Goal: Task Accomplishment & Management: Manage account settings

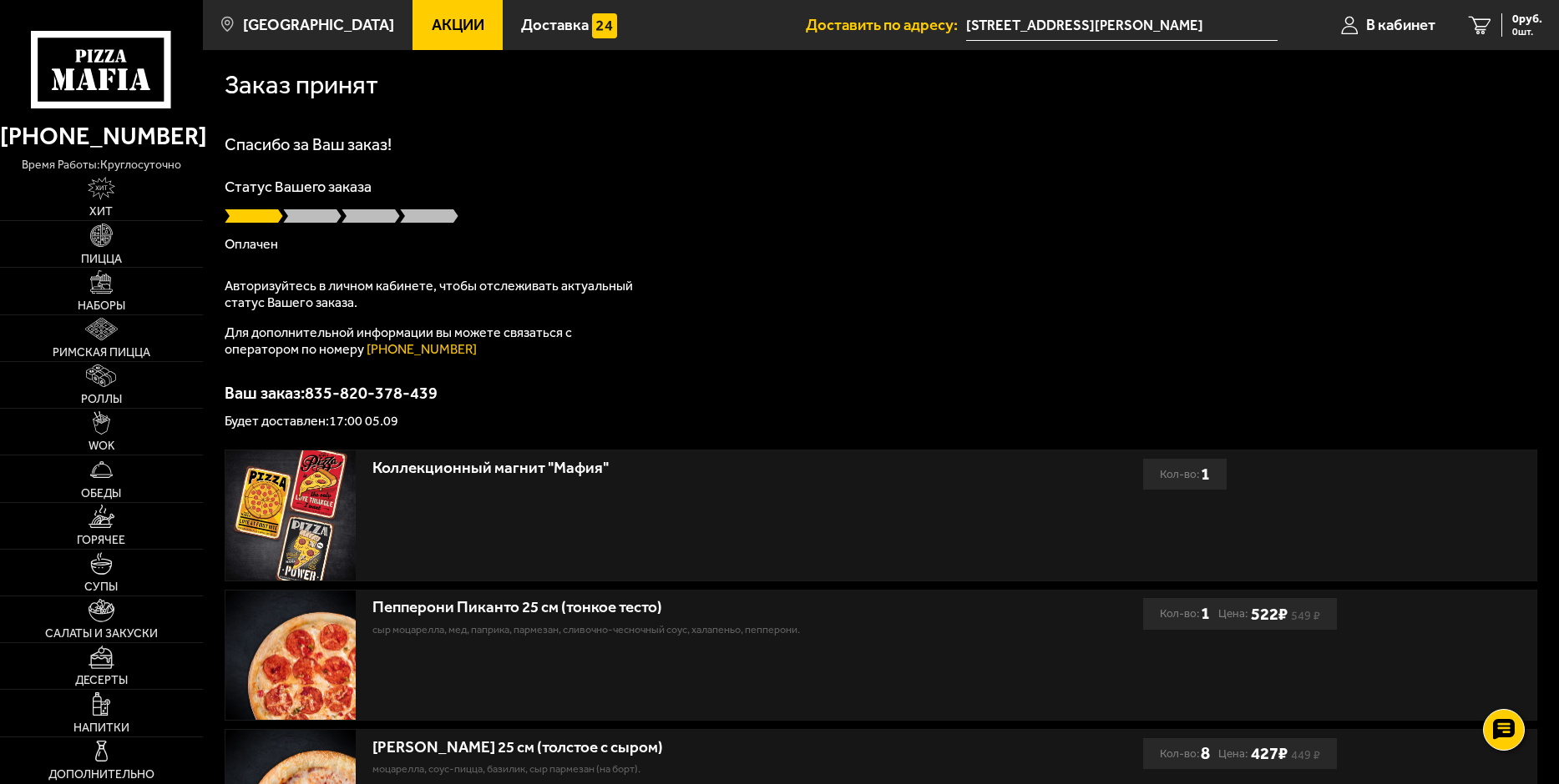
scroll to position [334, 0]
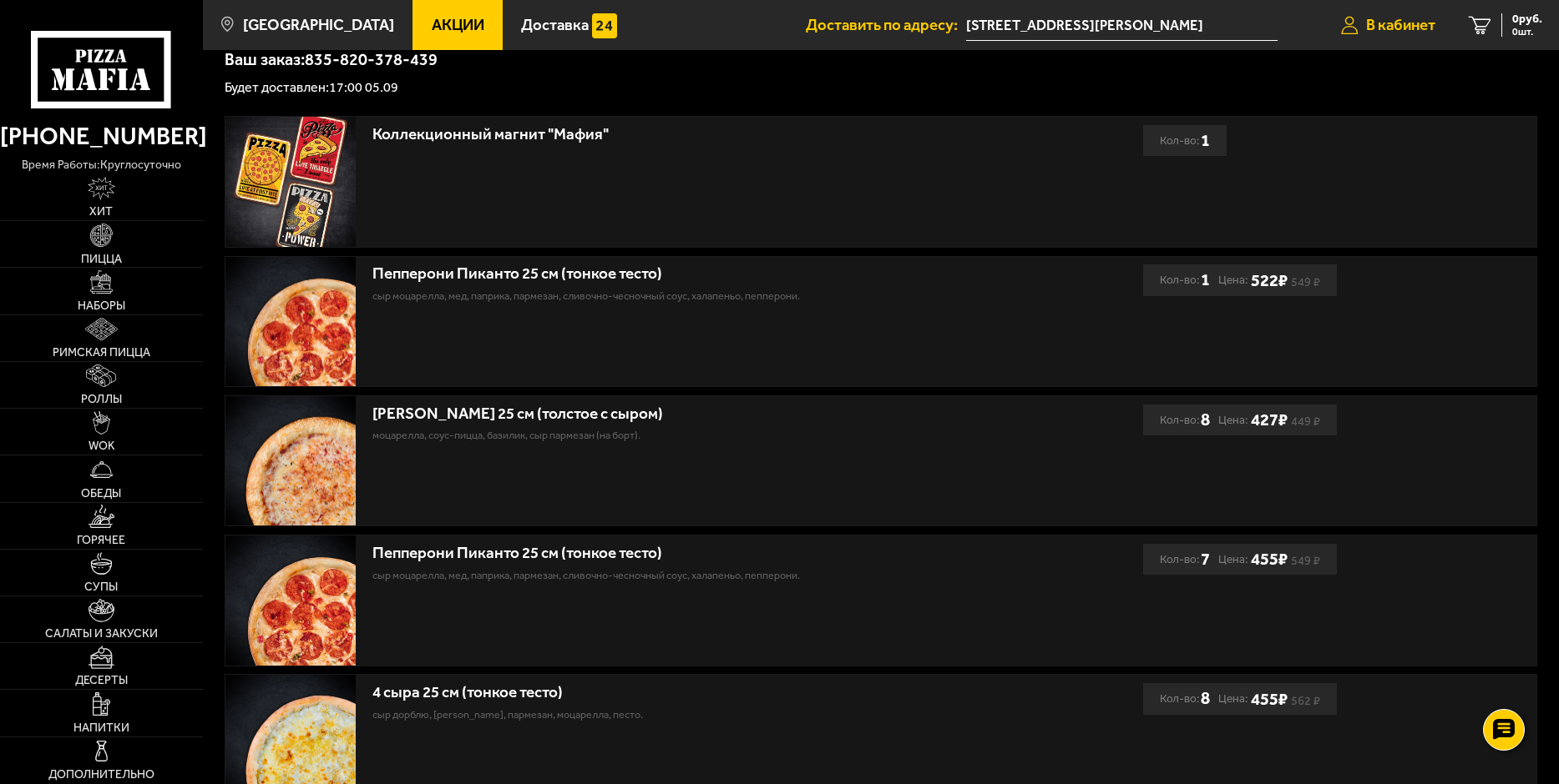
click at [1380, 21] on span "В кабинет" at bounding box center [1400, 26] width 69 height 16
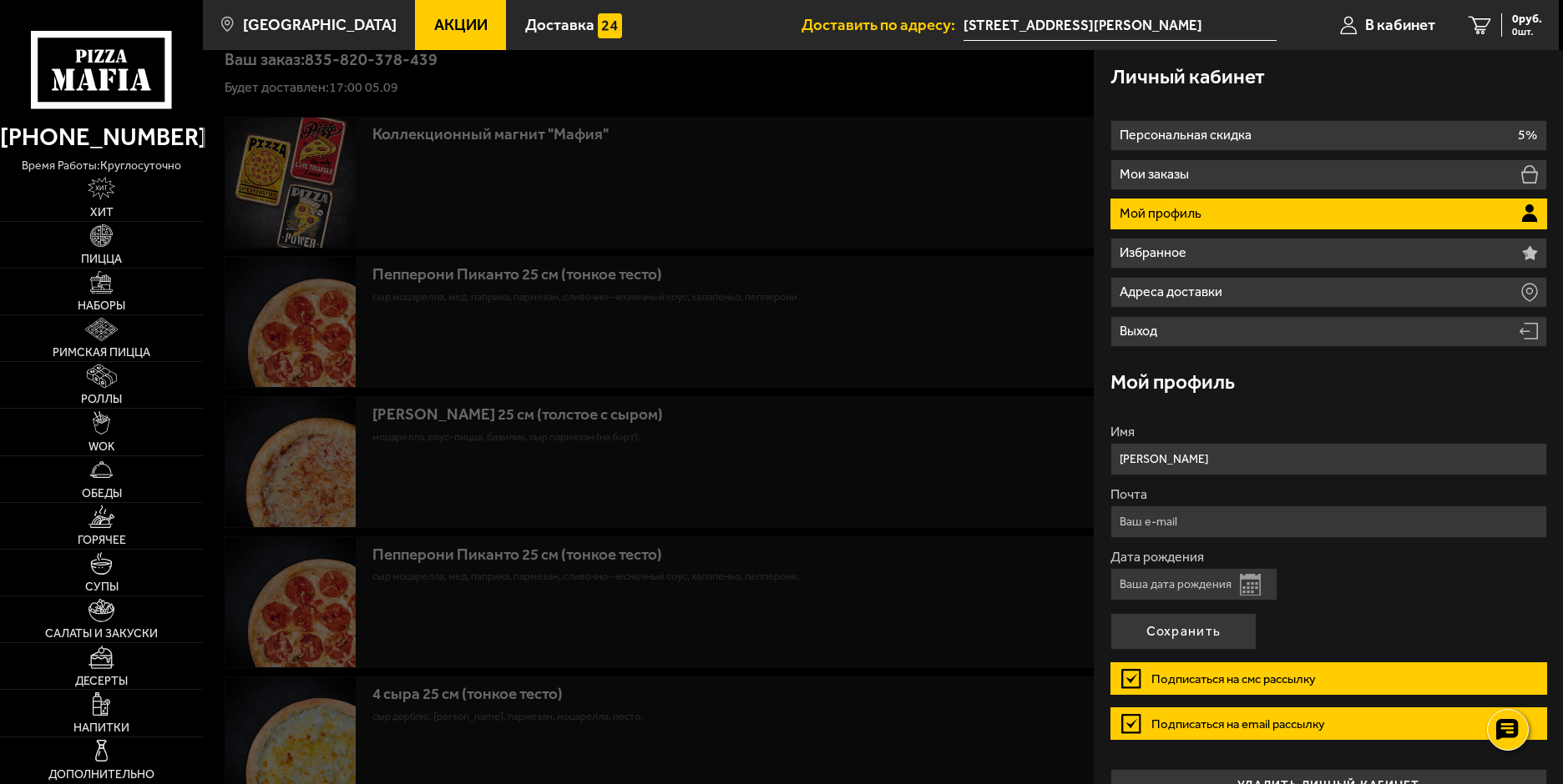
click at [1244, 523] on input "Почта" at bounding box center [1328, 521] width 437 height 33
type input "[EMAIL_ADDRESS][DOMAIN_NAME]"
click at [1198, 633] on button "Сохранить" at bounding box center [1184, 631] width 146 height 36
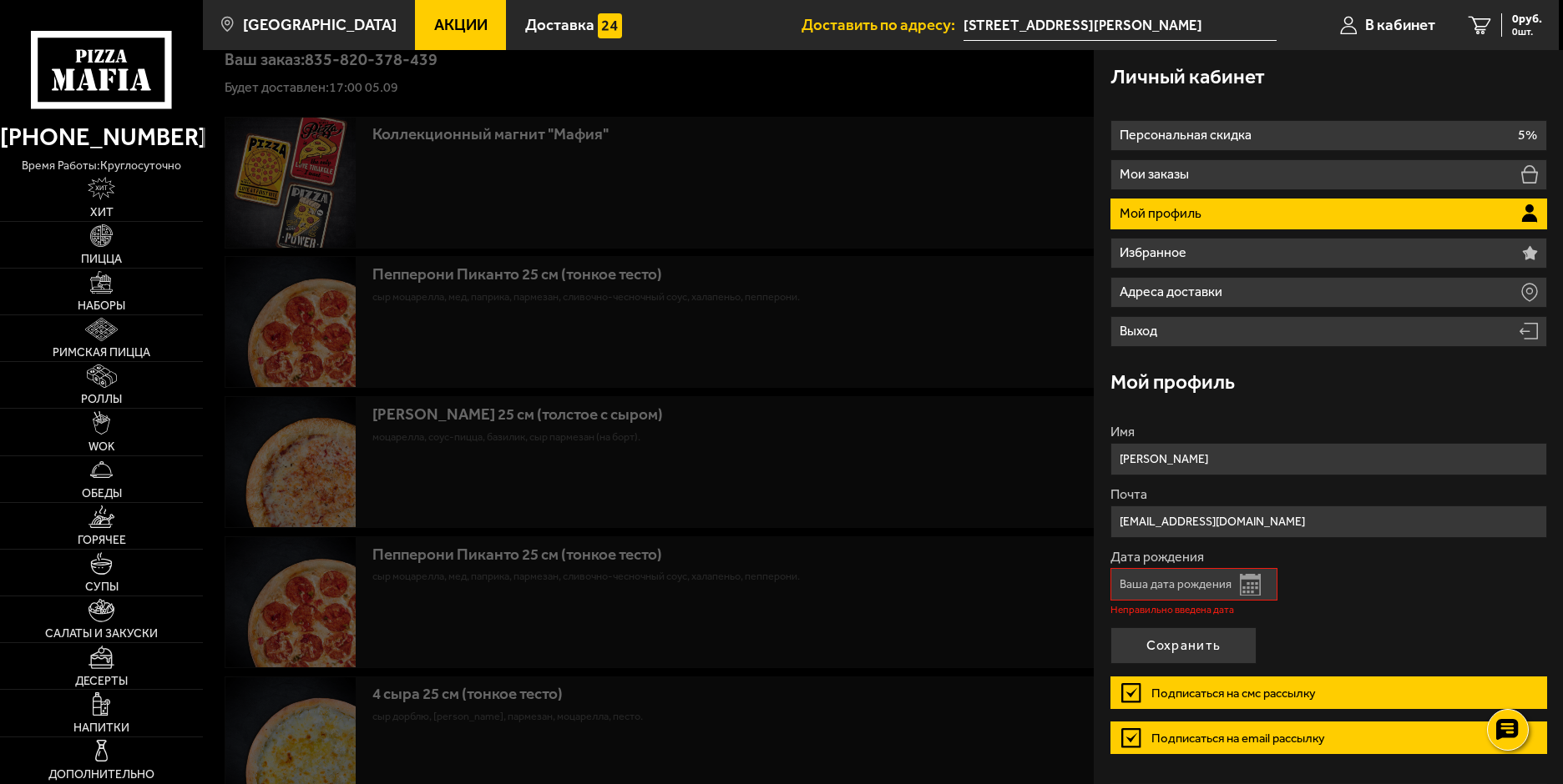
click at [1251, 583] on button "Открыть календарь" at bounding box center [1250, 585] width 21 height 22
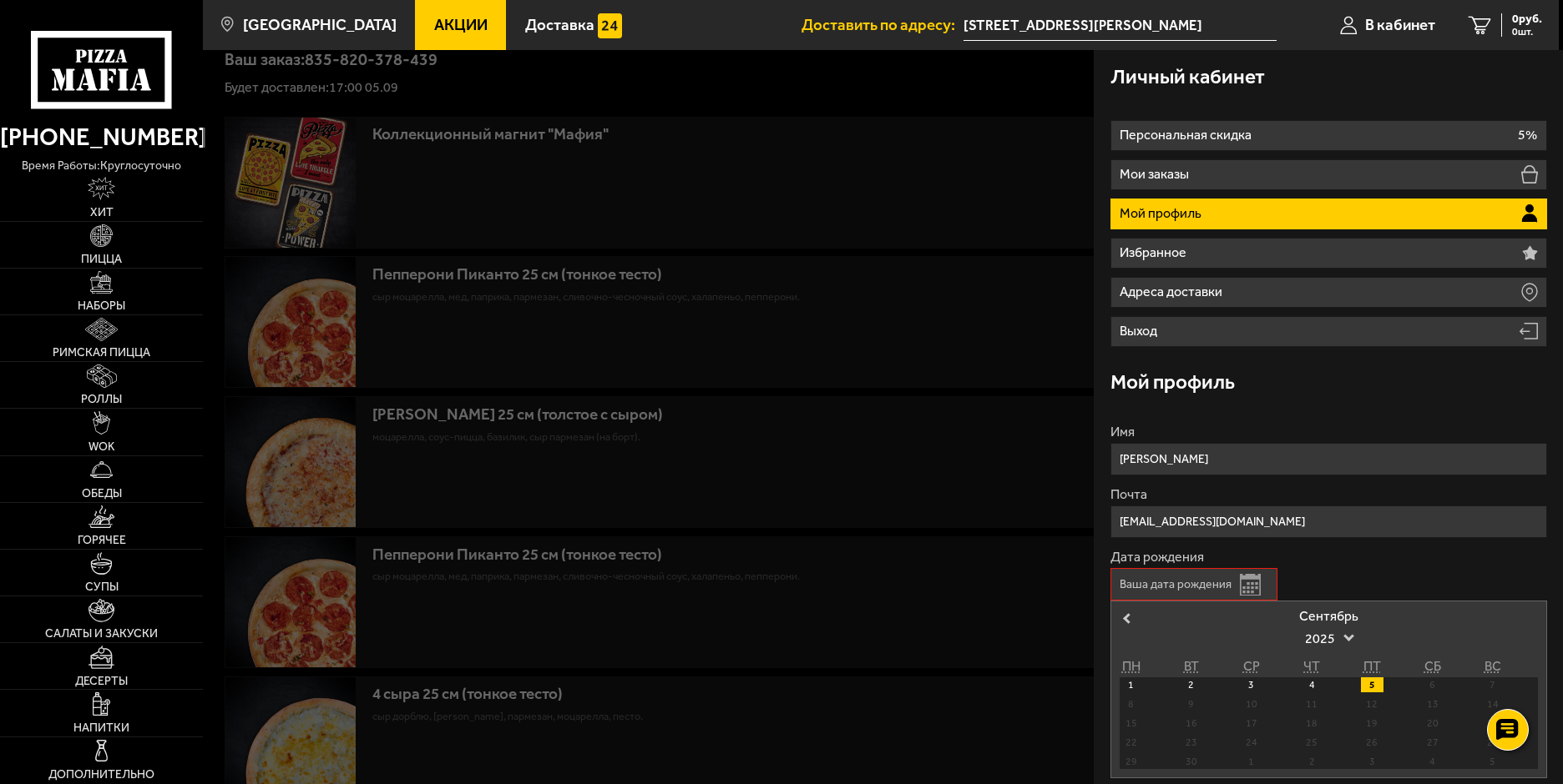
click at [1352, 564] on div "Дата рождения Открыть календарь Previous Month [DATE] ПН ВТ СР ЧТ ПТ СБ ВС 1 2 …" at bounding box center [1328, 672] width 437 height 242
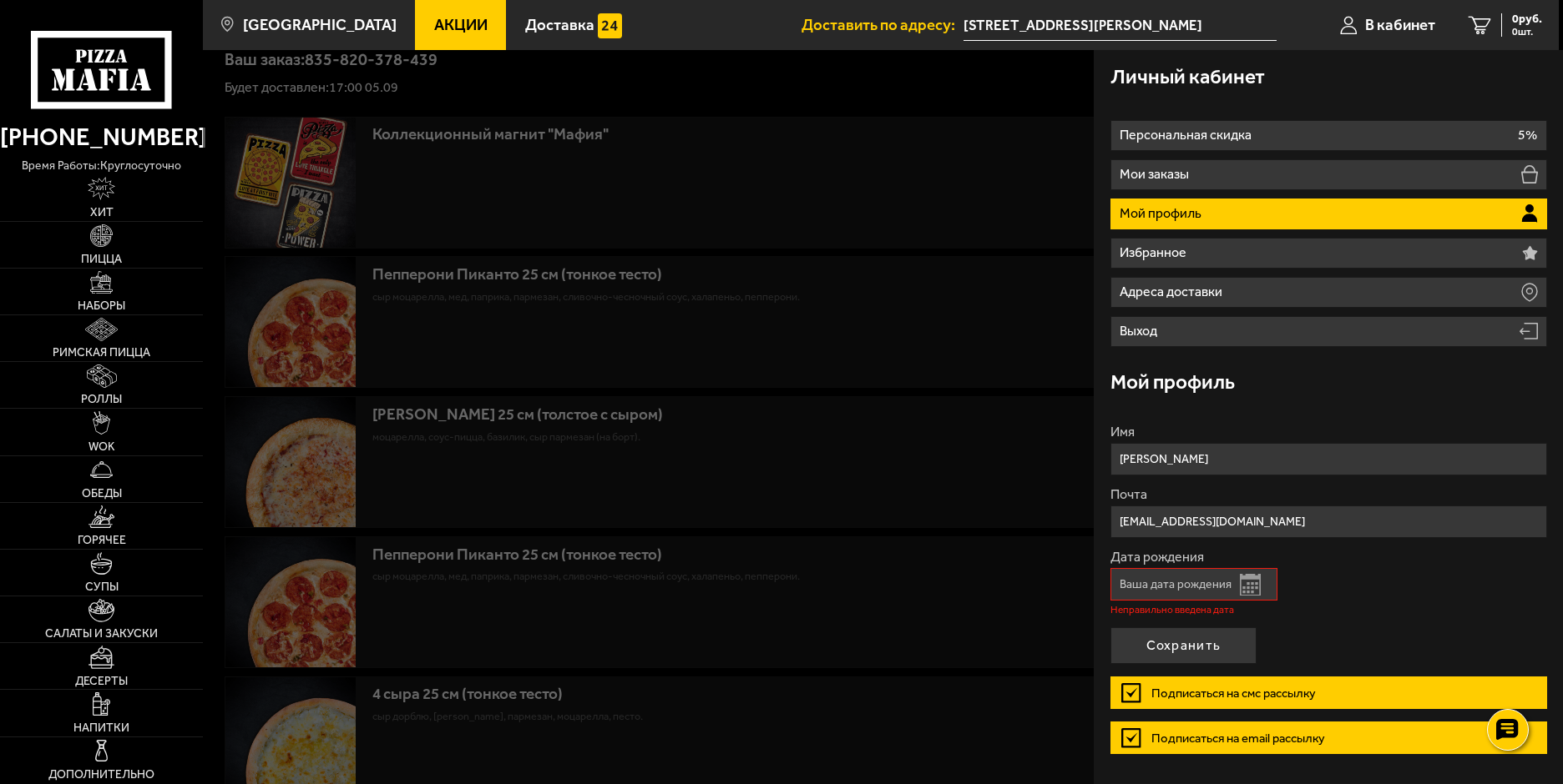
click at [1030, 308] on div at bounding box center [985, 442] width 1563 height 784
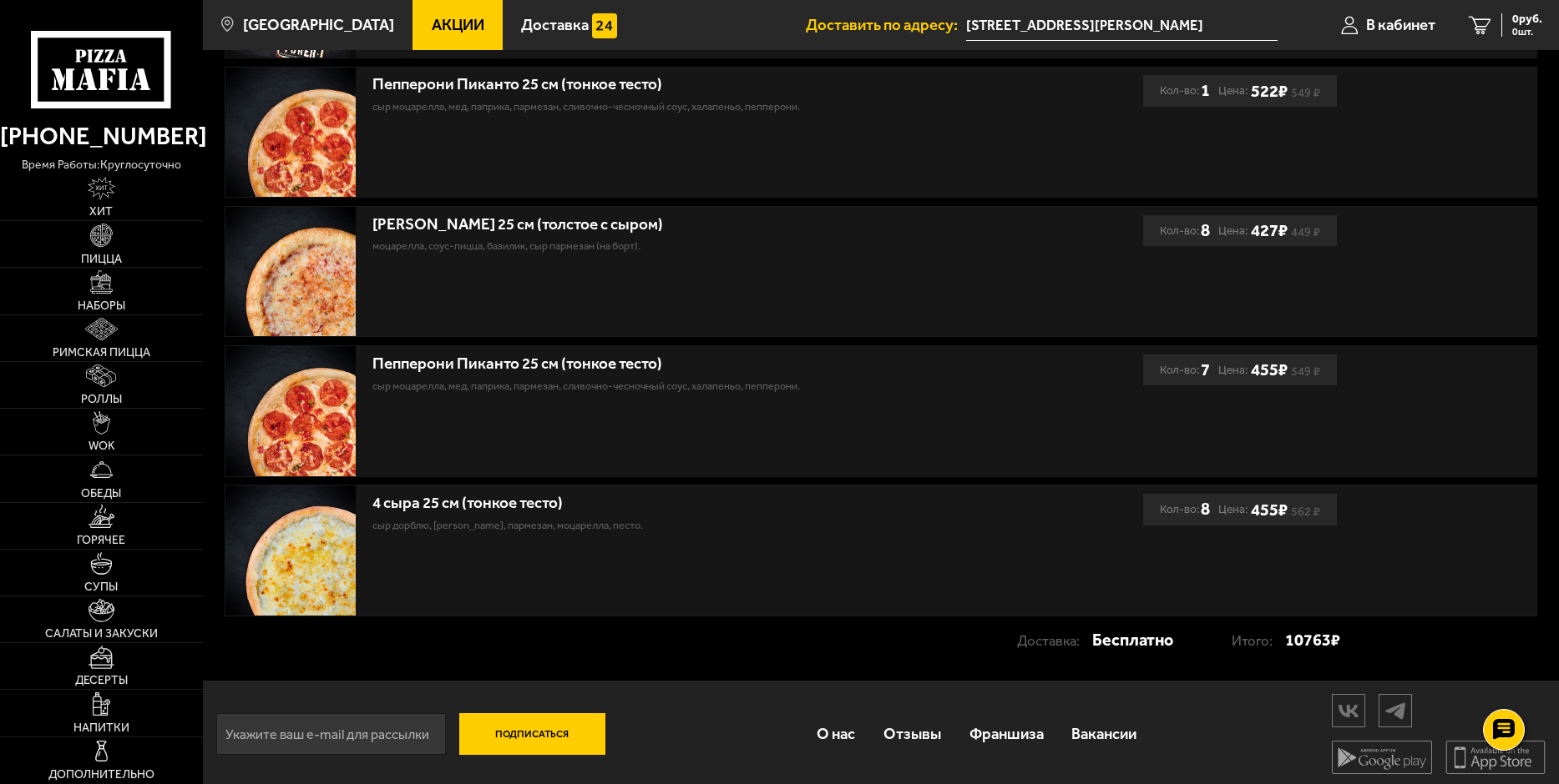
scroll to position [530, 0]
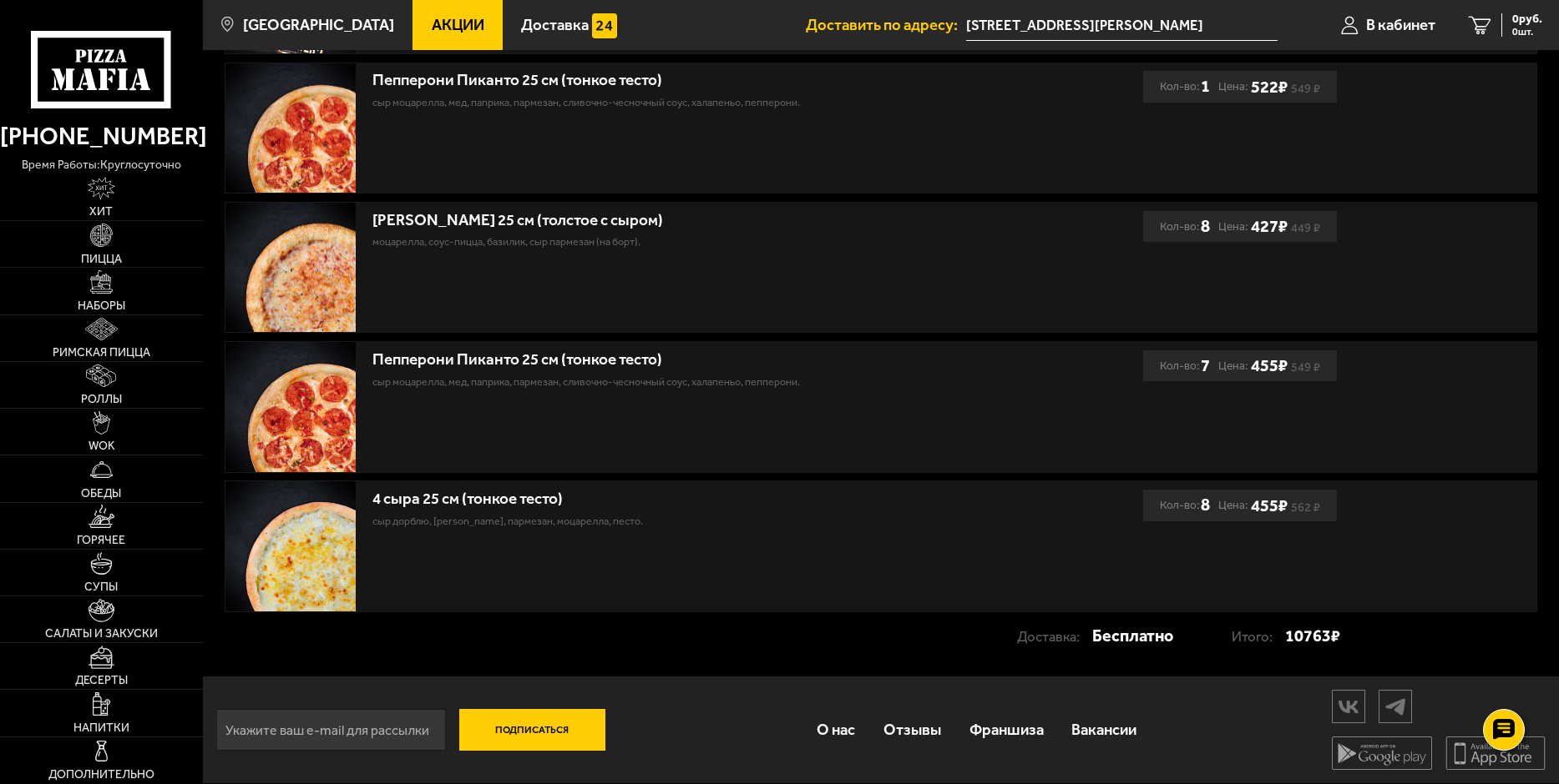
click at [306, 728] on input "email" at bounding box center [330, 730] width 230 height 41
type input "[EMAIL_ADDRESS][DOMAIN_NAME]"
click at [529, 736] on button "Подписаться" at bounding box center [532, 730] width 146 height 41
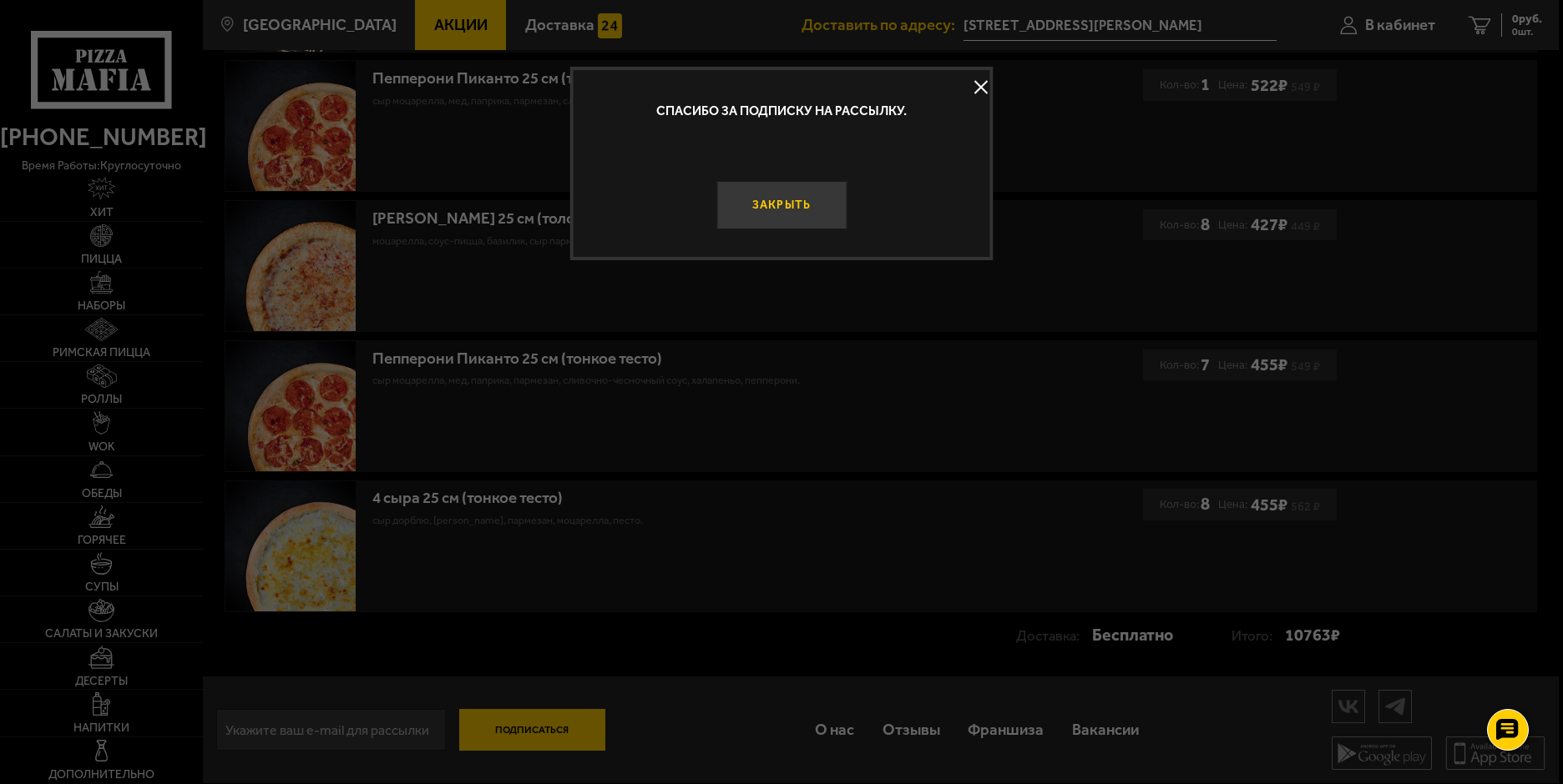
click at [805, 201] on button "Закрыть" at bounding box center [782, 206] width 130 height 49
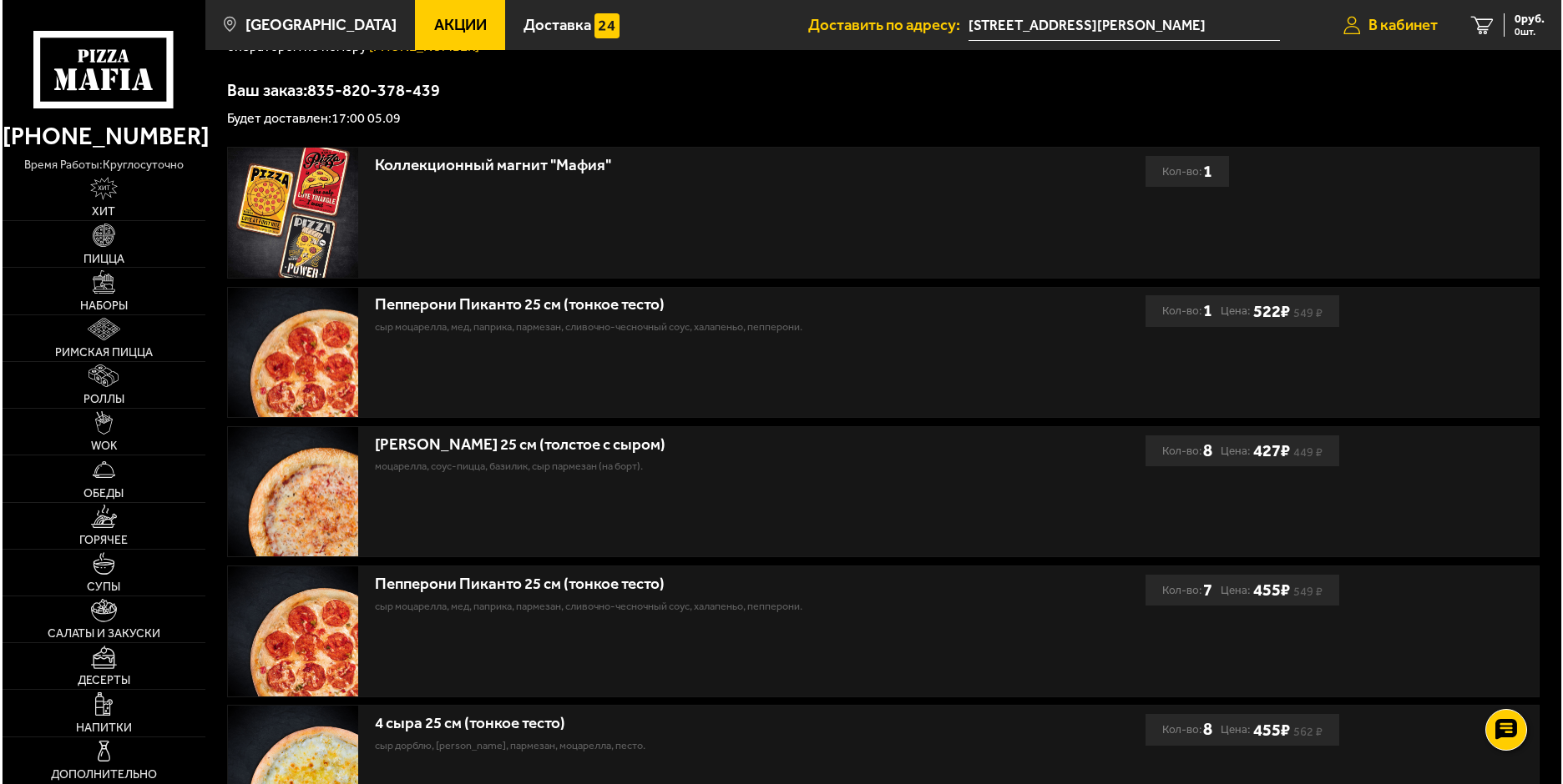
scroll to position [280, 0]
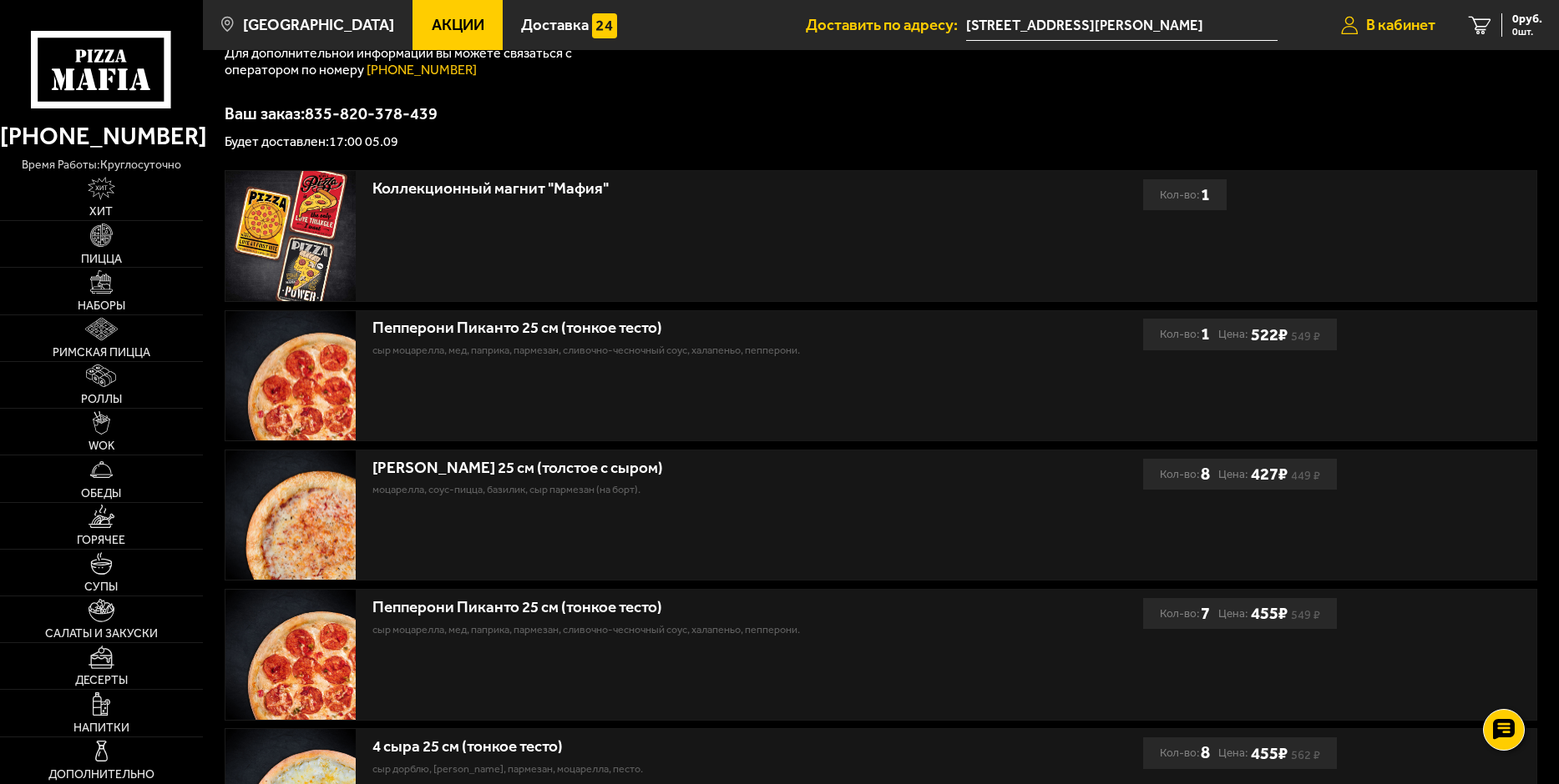
click at [1387, 18] on span "В кабинет" at bounding box center [1400, 26] width 69 height 16
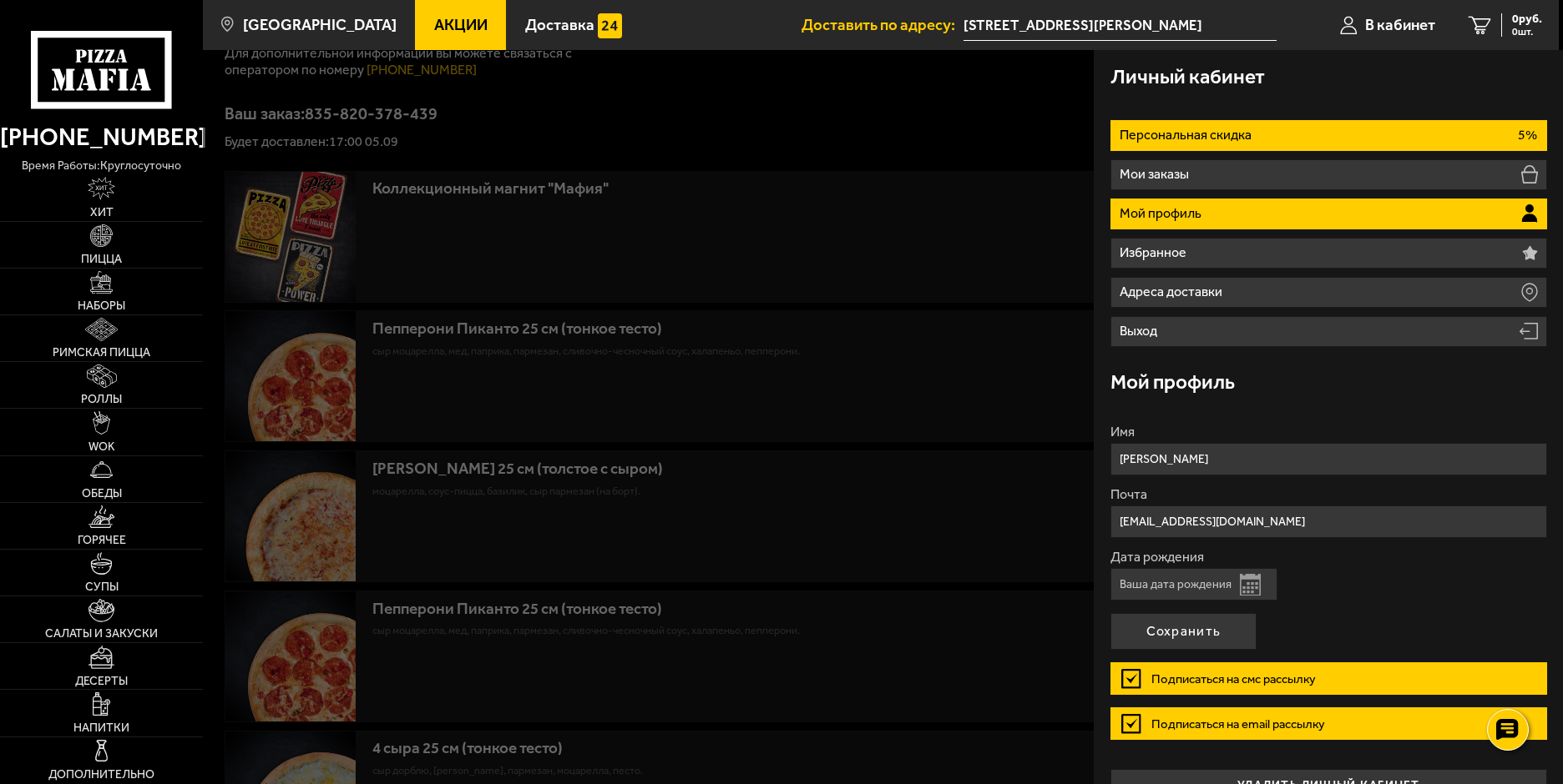
click at [1440, 130] on li "Персональная скидка 5%" at bounding box center [1328, 135] width 437 height 31
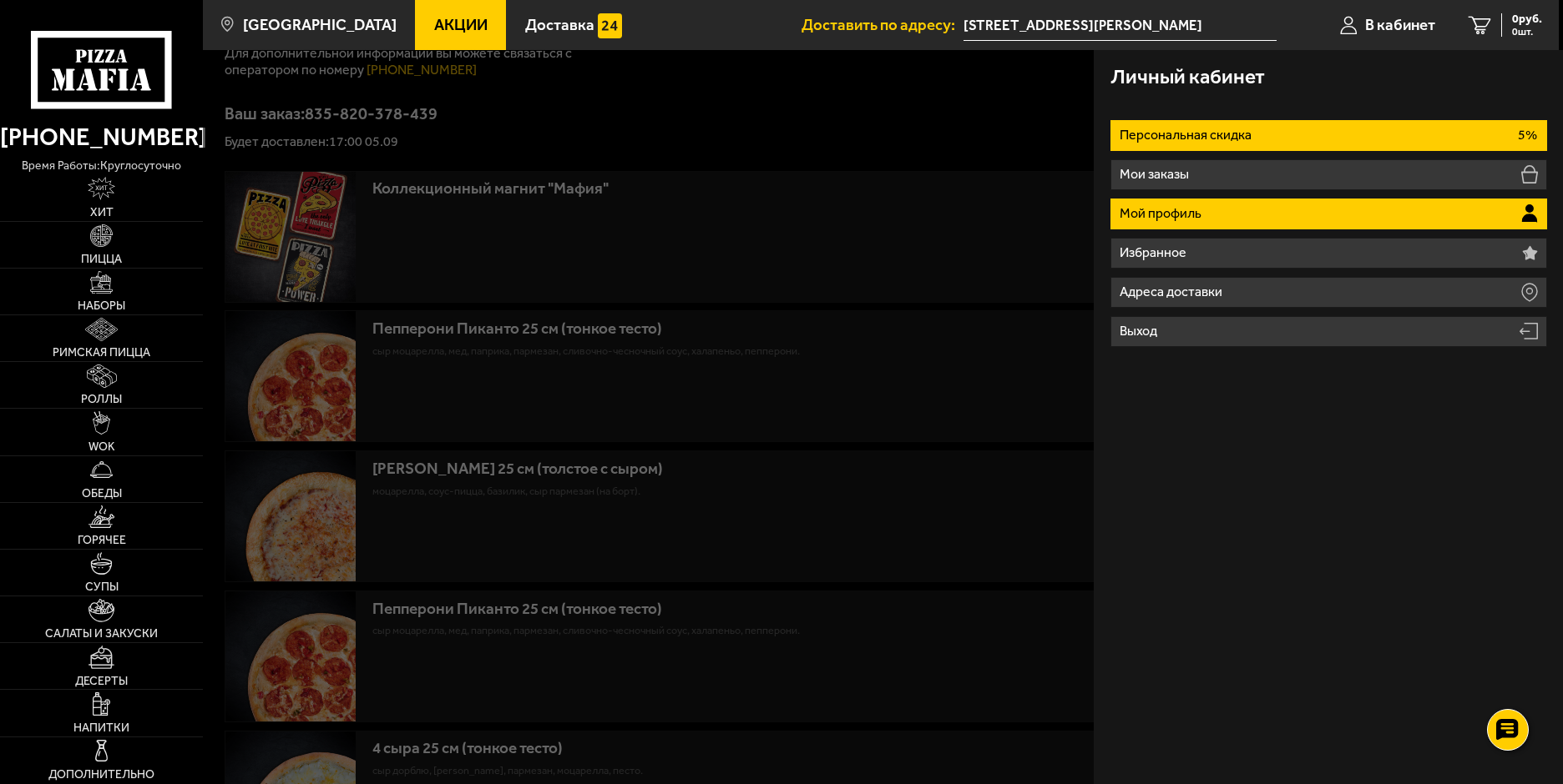
click at [1292, 214] on li "Мой профиль" at bounding box center [1328, 214] width 437 height 31
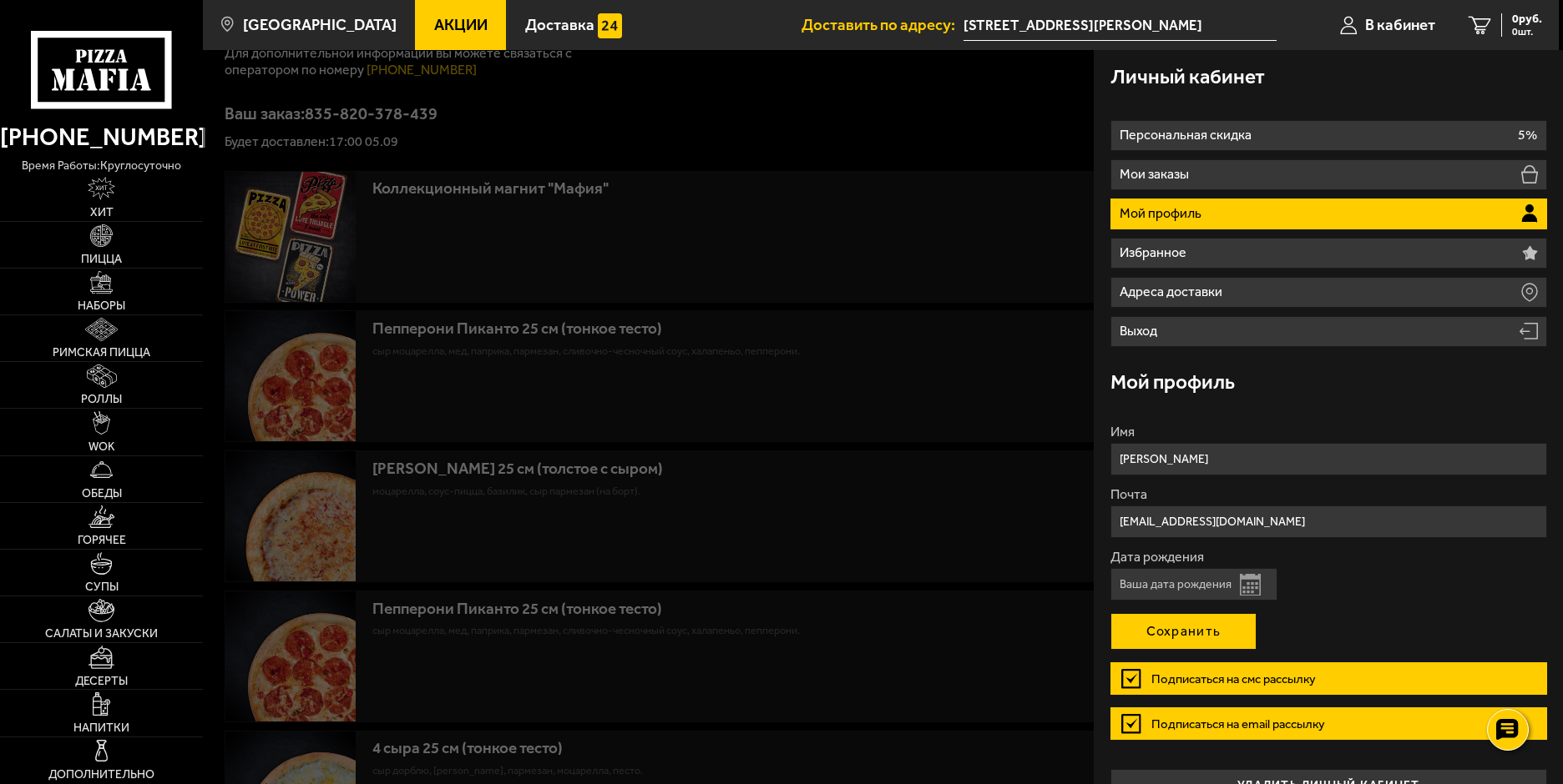
click at [1189, 626] on button "Сохранить" at bounding box center [1184, 631] width 146 height 36
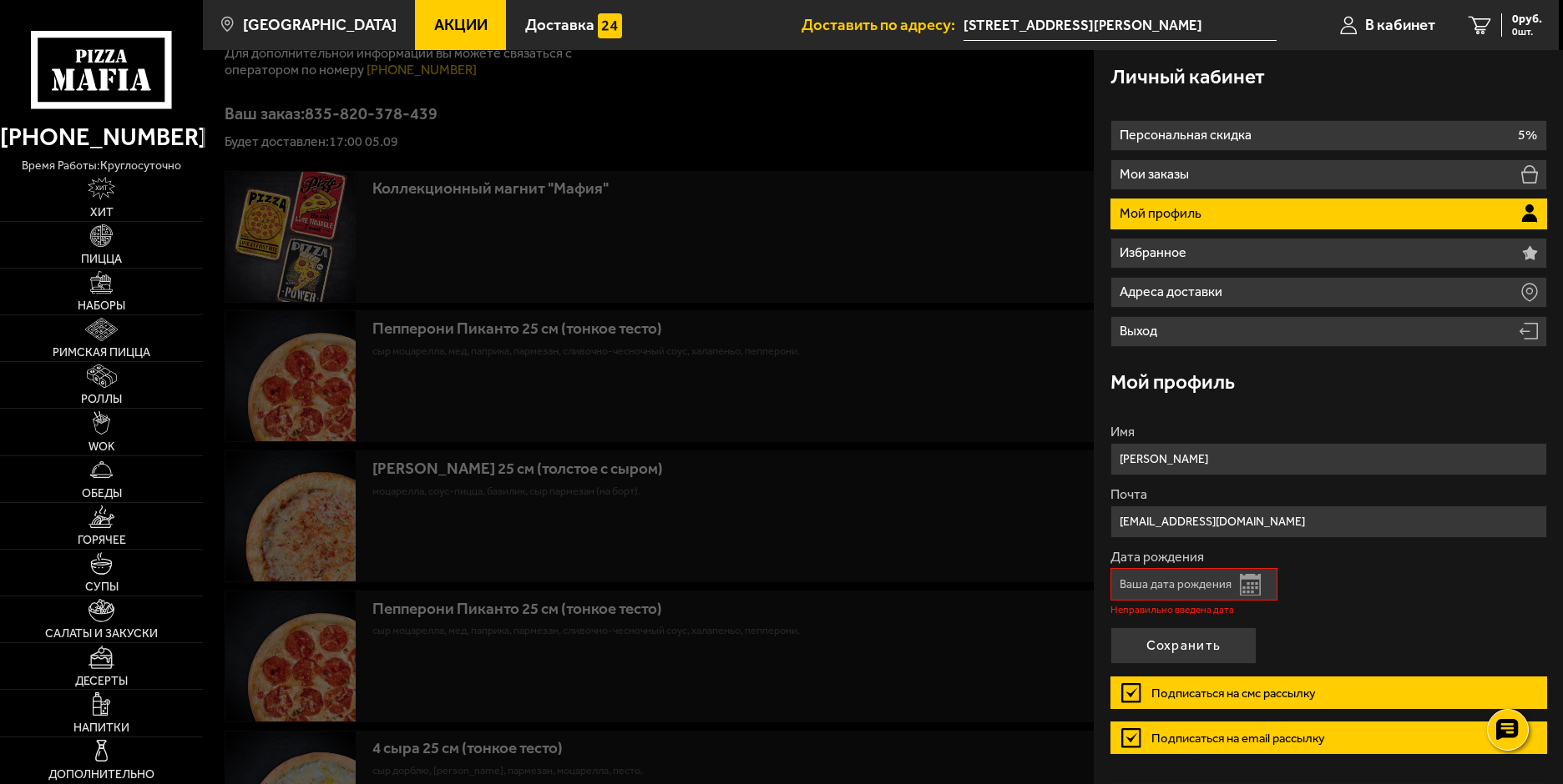
click at [1247, 583] on button "Открыть календарь" at bounding box center [1250, 585] width 21 height 22
